Goal: Transaction & Acquisition: Purchase product/service

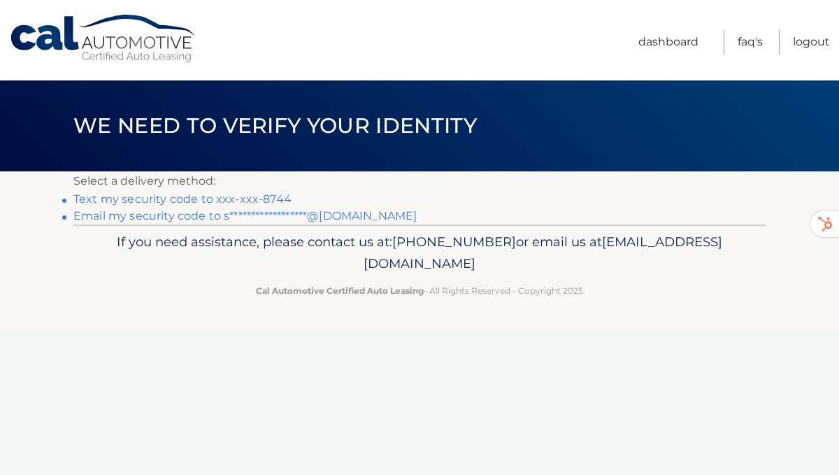
click at [199, 200] on link "Text my security code to xxx-xxx-8744" at bounding box center [182, 198] width 218 height 13
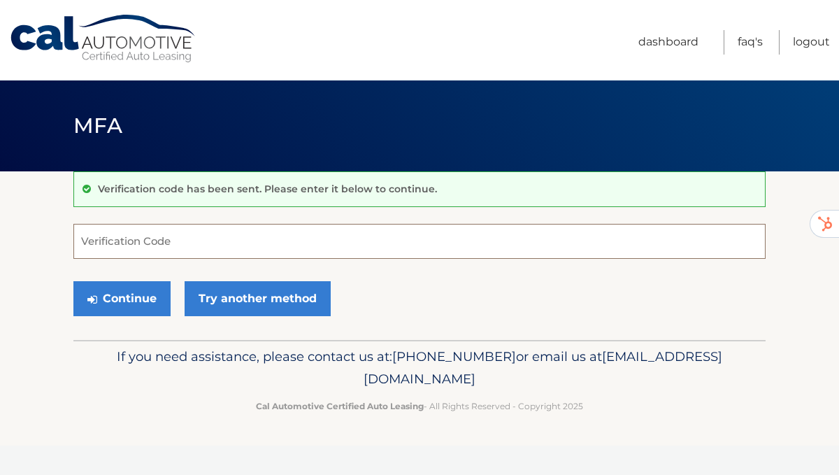
click at [191, 241] on input "Verification Code" at bounding box center [419, 241] width 692 height 35
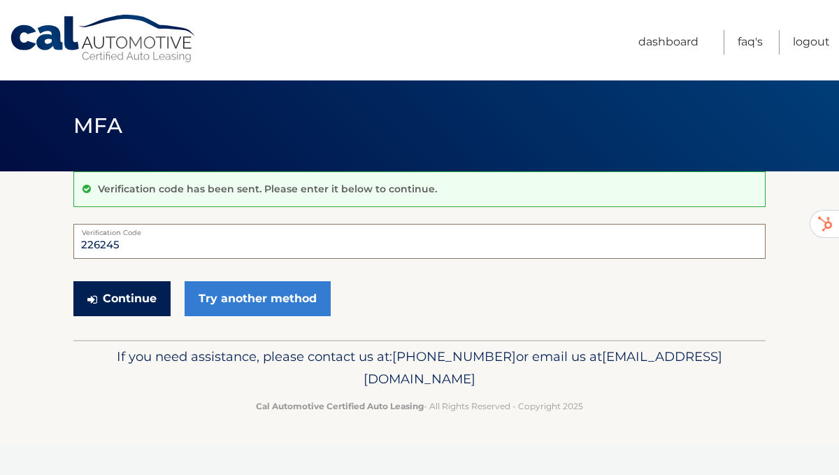
type input "226245"
click at [127, 294] on button "Continue" at bounding box center [121, 298] width 97 height 35
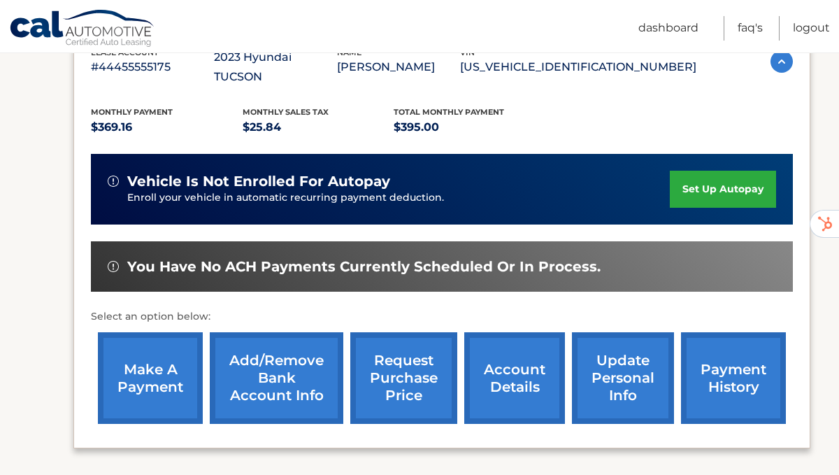
scroll to position [273, 0]
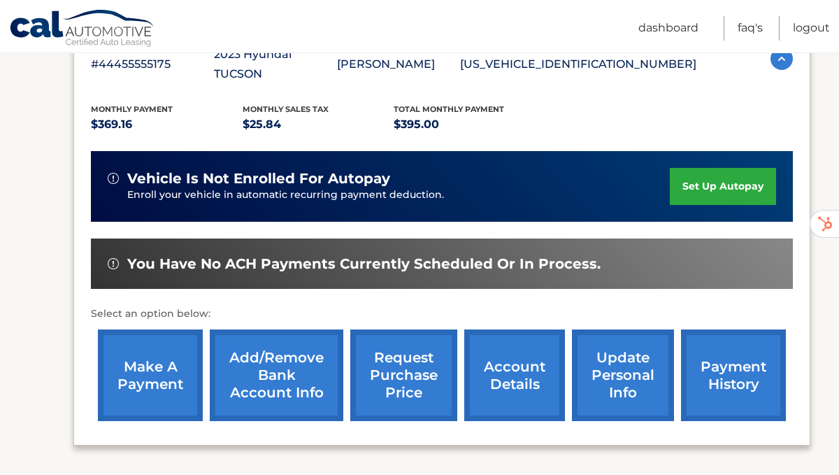
click at [148, 354] on link "make a payment" at bounding box center [150, 375] width 105 height 92
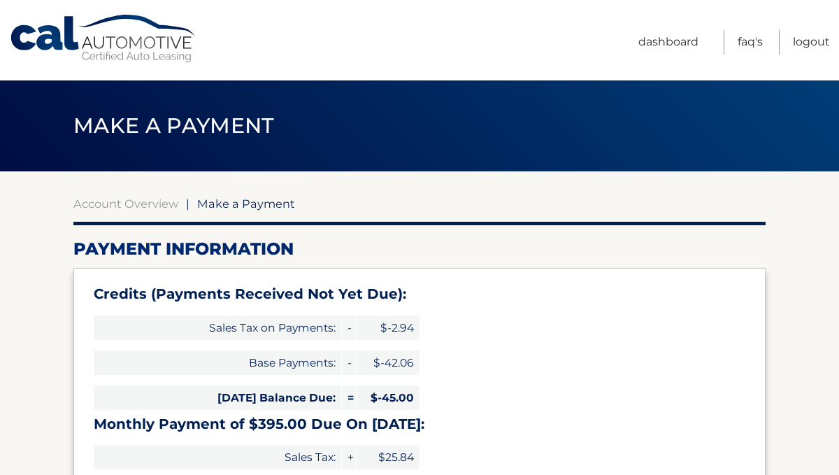
select select "YTVkMDZmMjAtZTI5MC00MDM2LTg2YjctNjJlMWU0YWU0MTlk"
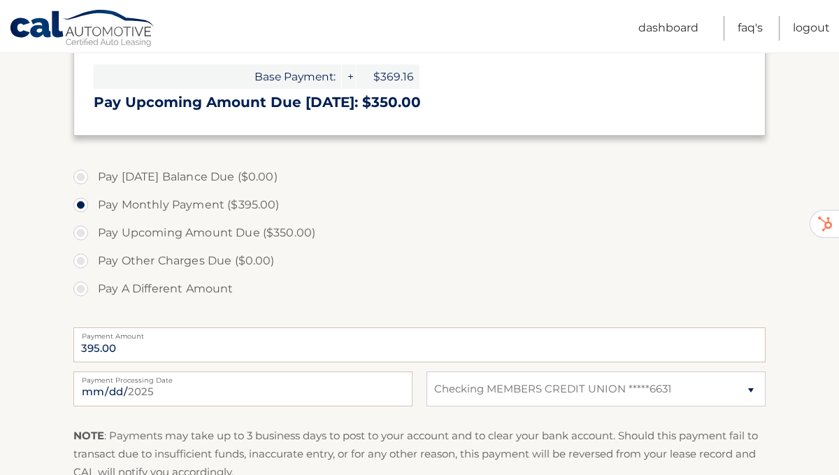
scroll to position [420, 0]
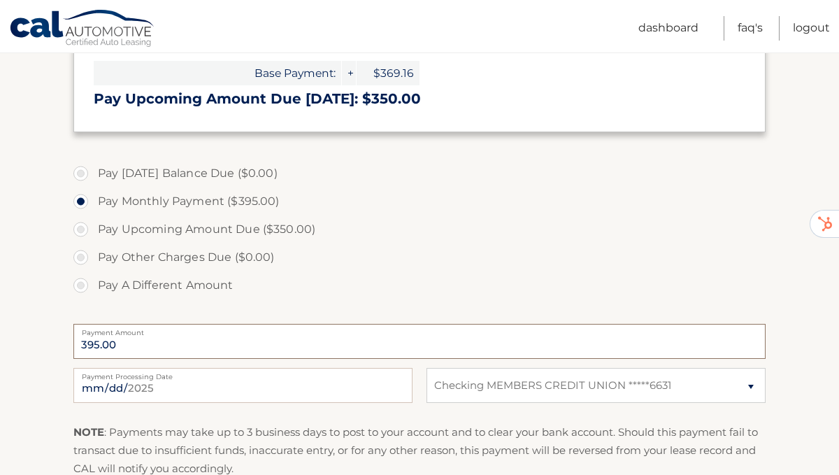
drag, startPoint x: 125, startPoint y: 342, endPoint x: 71, endPoint y: 344, distance: 53.9
click at [71, 344] on section "Account Overview | Make a Payment Payment Information Credits (Payments Receive…" at bounding box center [419, 160] width 839 height 816
click at [437, 291] on label "Pay A Different Amount" at bounding box center [419, 285] width 692 height 28
click at [93, 291] on input "Pay A Different Amount" at bounding box center [86, 282] width 14 height 22
radio input "true"
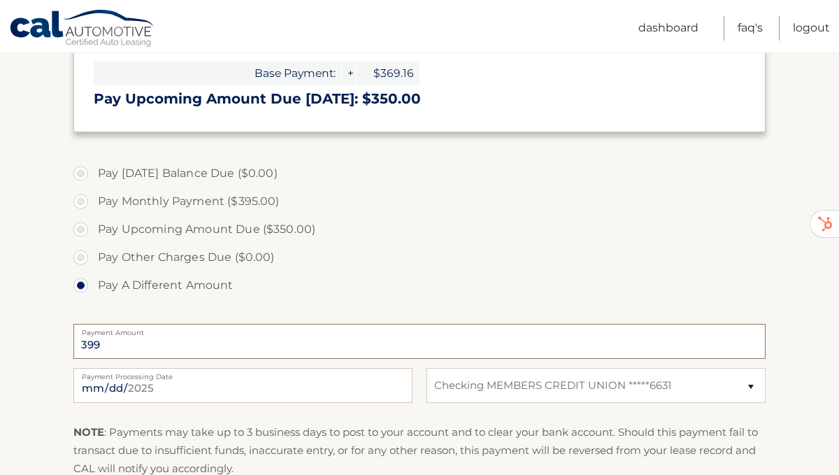
type input "398"
click at [627, 276] on label "Pay A Different Amount" at bounding box center [419, 285] width 692 height 28
click at [93, 276] on input "Pay A Different Amount" at bounding box center [86, 282] width 14 height 22
click at [79, 187] on input "Pay Monthly Payment ($395.00)" at bounding box center [86, 198] width 14 height 22
radio input "true"
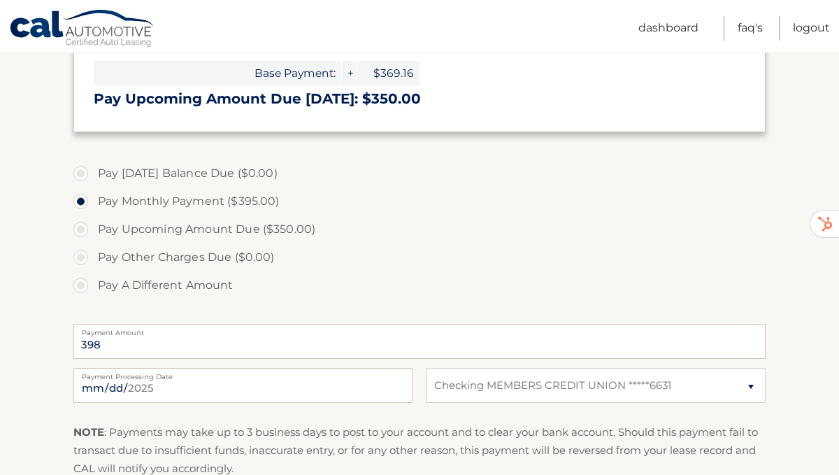
type input "395.00"
click at [79, 215] on input "Pay Upcoming Amount Due ($350.00)" at bounding box center [86, 226] width 14 height 22
radio input "true"
type input "350.00"
click at [79, 271] on input "Pay A Different Amount" at bounding box center [86, 282] width 14 height 22
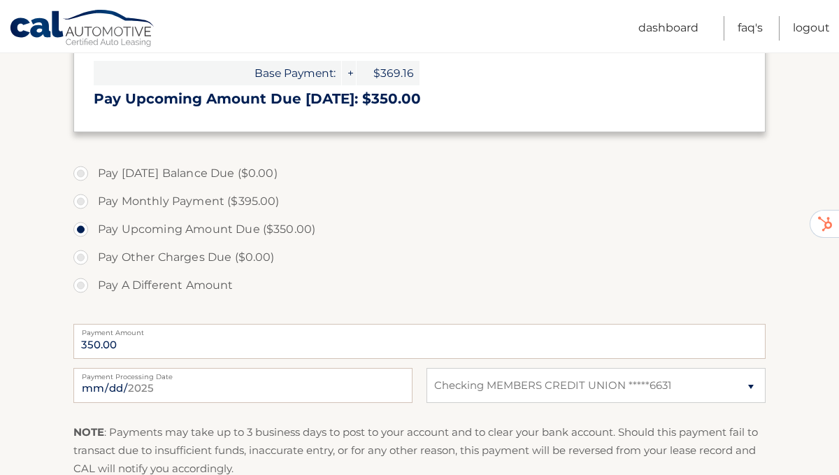
radio input "true"
type input "0"
type input "400.00"
click at [790, 293] on section "Account Overview | Make a Payment Payment Information Credits (Payments Receive…" at bounding box center [419, 160] width 839 height 816
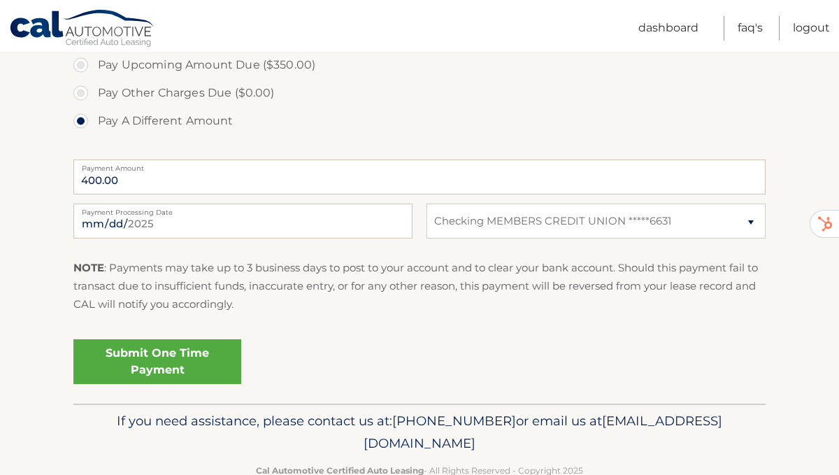
scroll to position [619, 0]
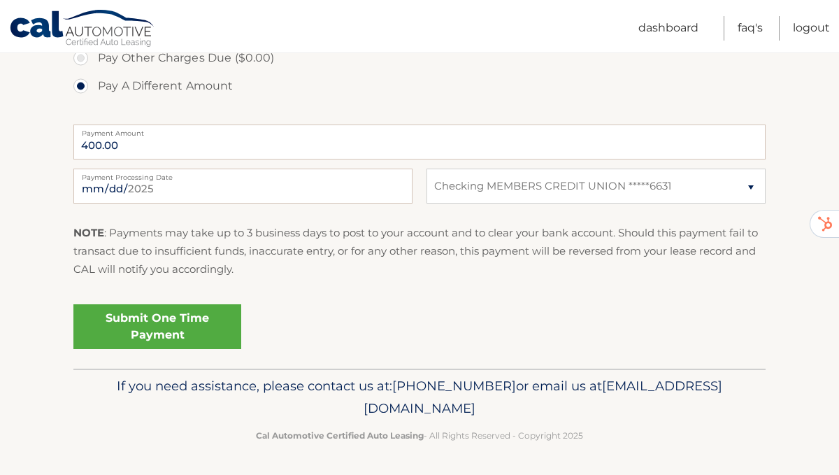
click at [170, 329] on link "Submit One Time Payment" at bounding box center [157, 326] width 168 height 45
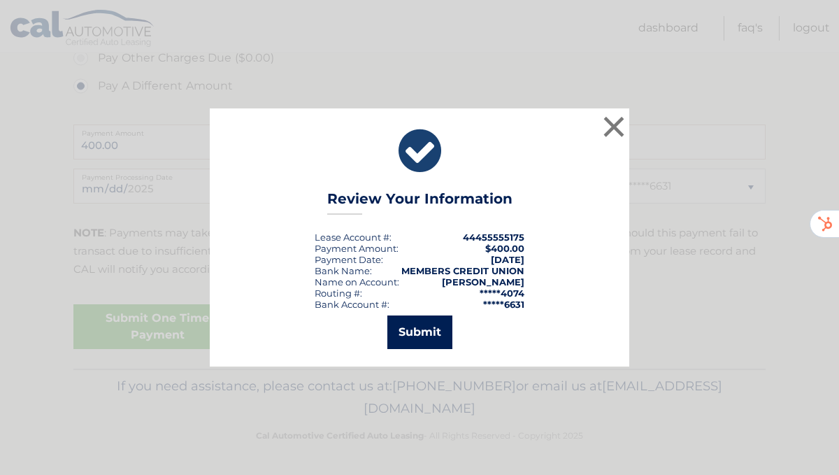
click at [418, 332] on button "Submit" at bounding box center [420, 332] width 65 height 34
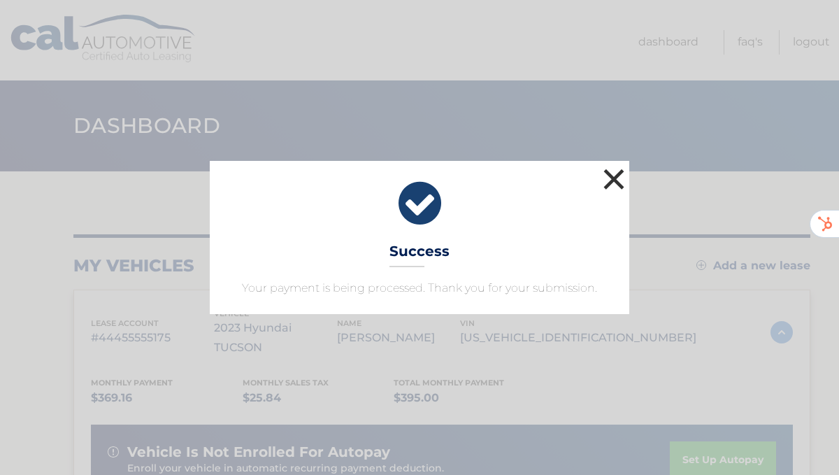
click at [611, 174] on button "×" at bounding box center [614, 179] width 28 height 28
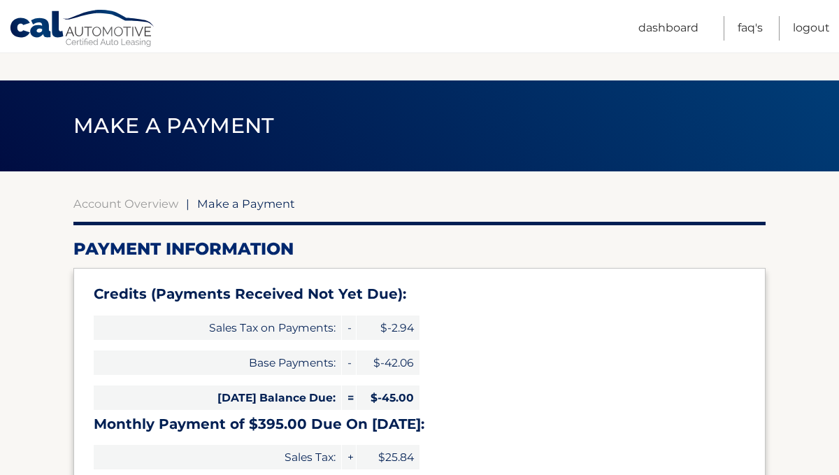
select select "YTVkMDZmMjAtZTI5MC00MDM2LTg2YjctNjJlMWU0YWU0MTlk"
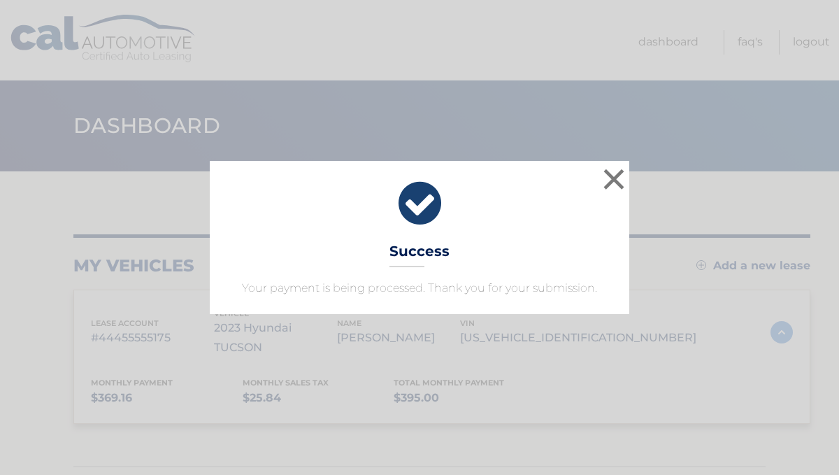
scroll to position [44, 0]
